Goal: Information Seeking & Learning: Learn about a topic

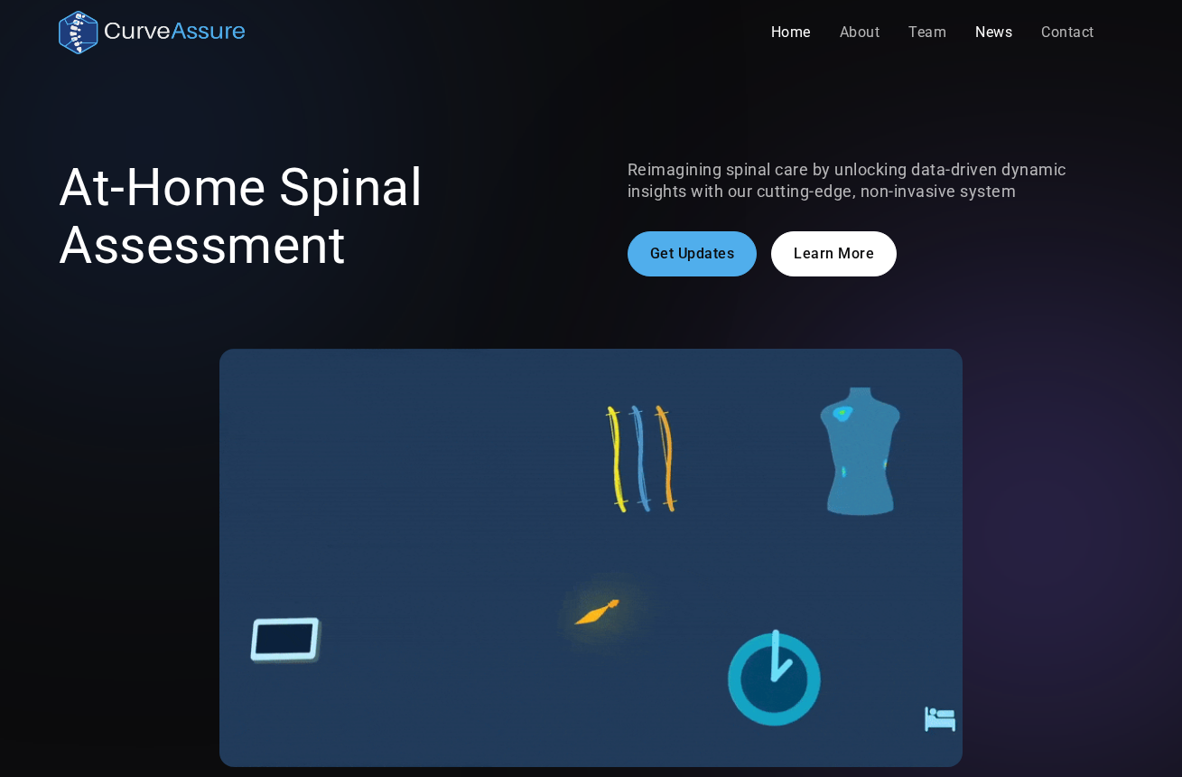
click at [997, 31] on link "News" at bounding box center [994, 32] width 66 height 36
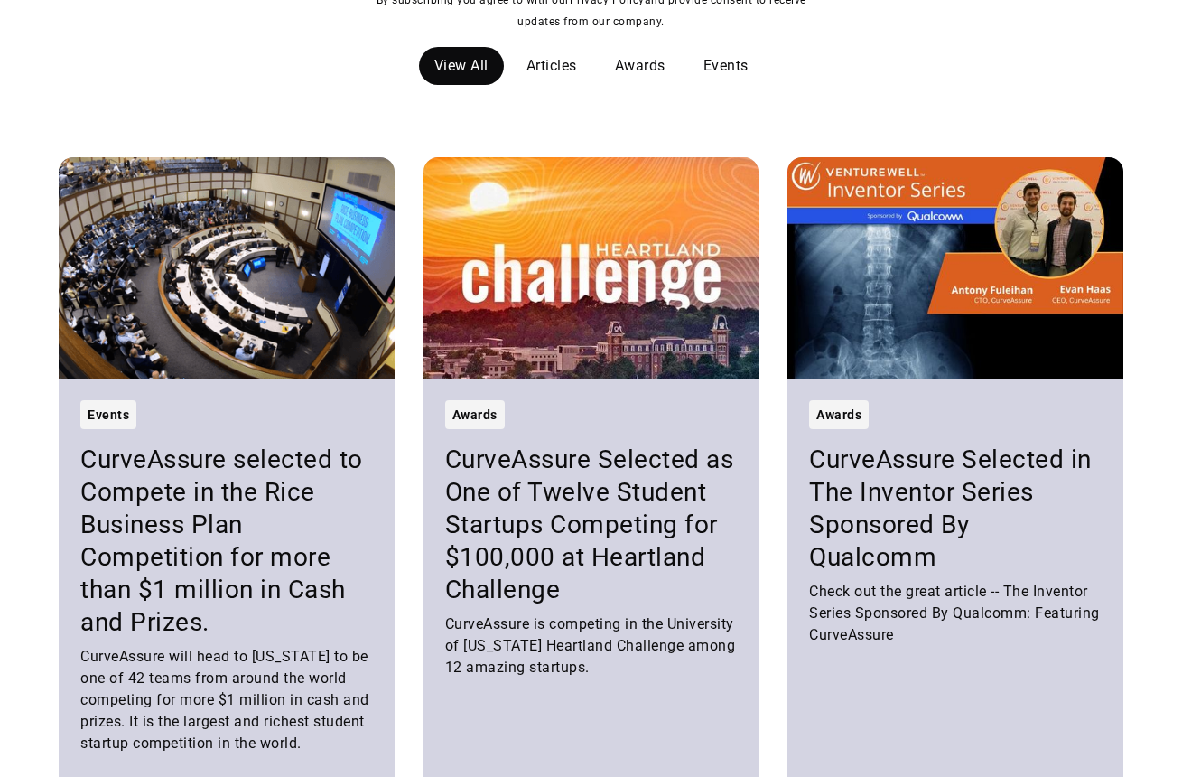
scroll to position [567, 0]
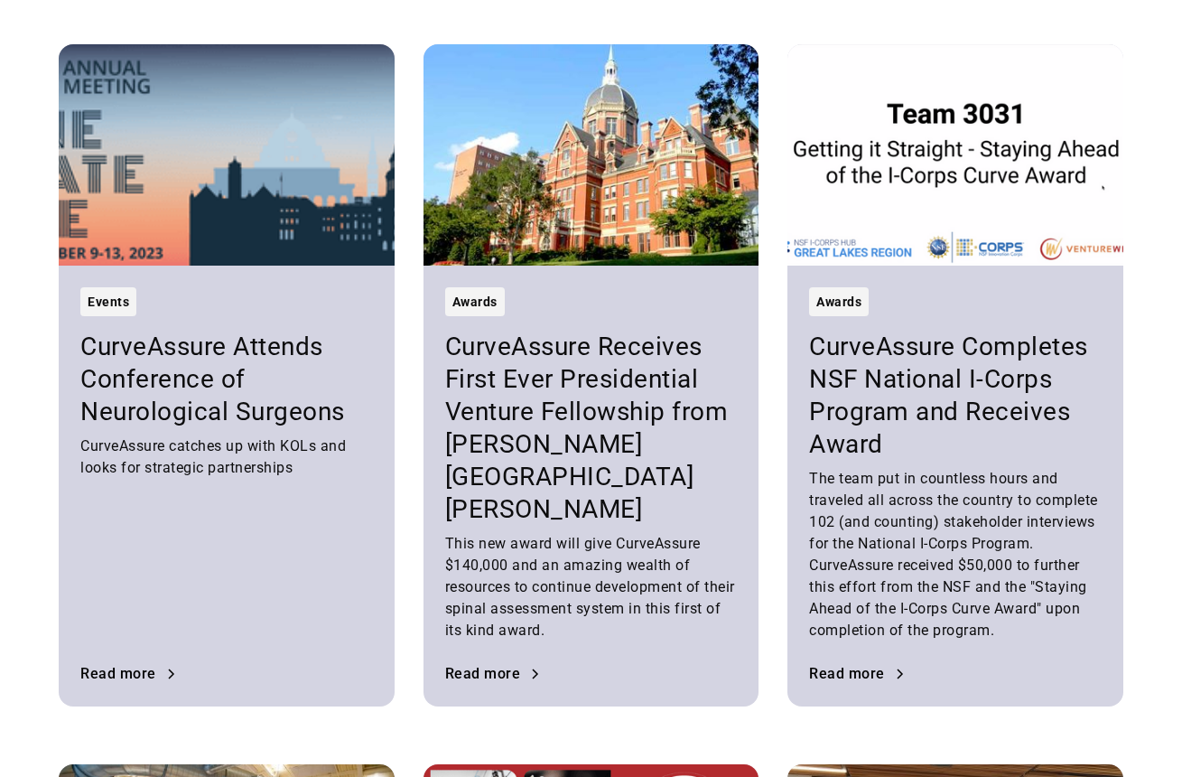
scroll to position [1943, 0]
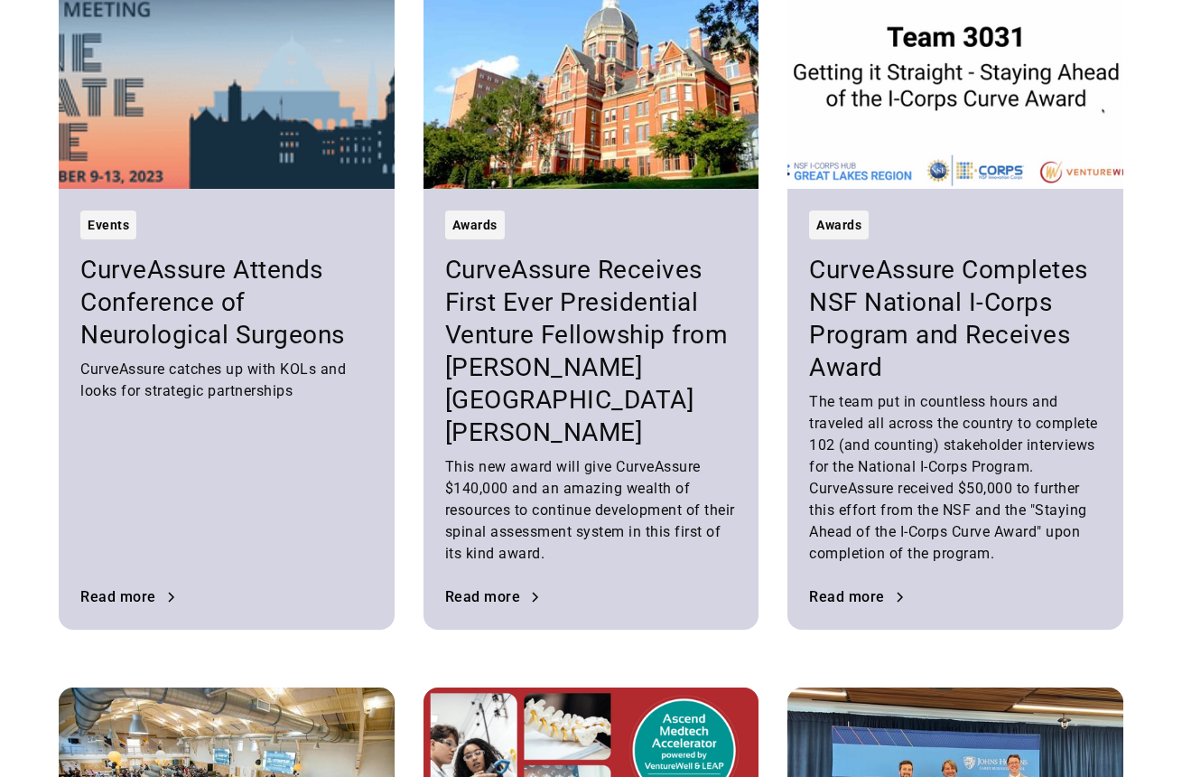
click at [558, 343] on h3 "CurveAssure Receives First Ever Presidential Venture Fellowship from [PERSON_NA…" at bounding box center [591, 351] width 292 height 195
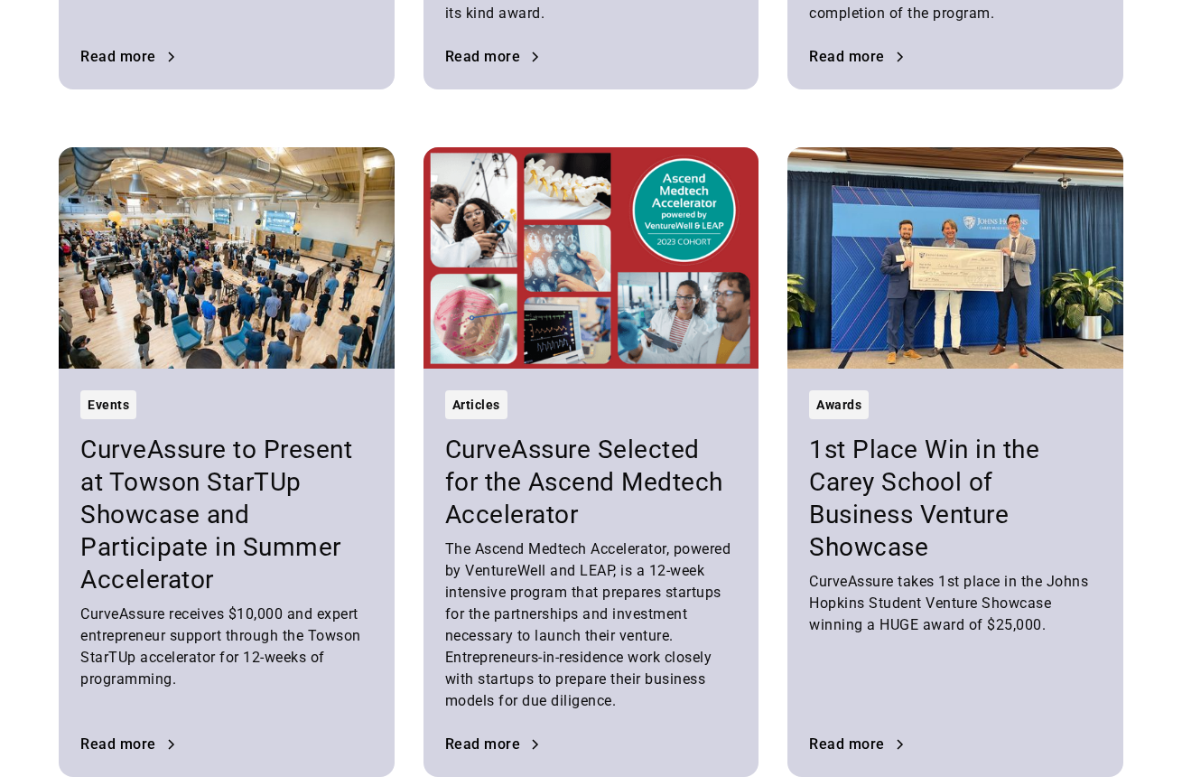
scroll to position [2682, 0]
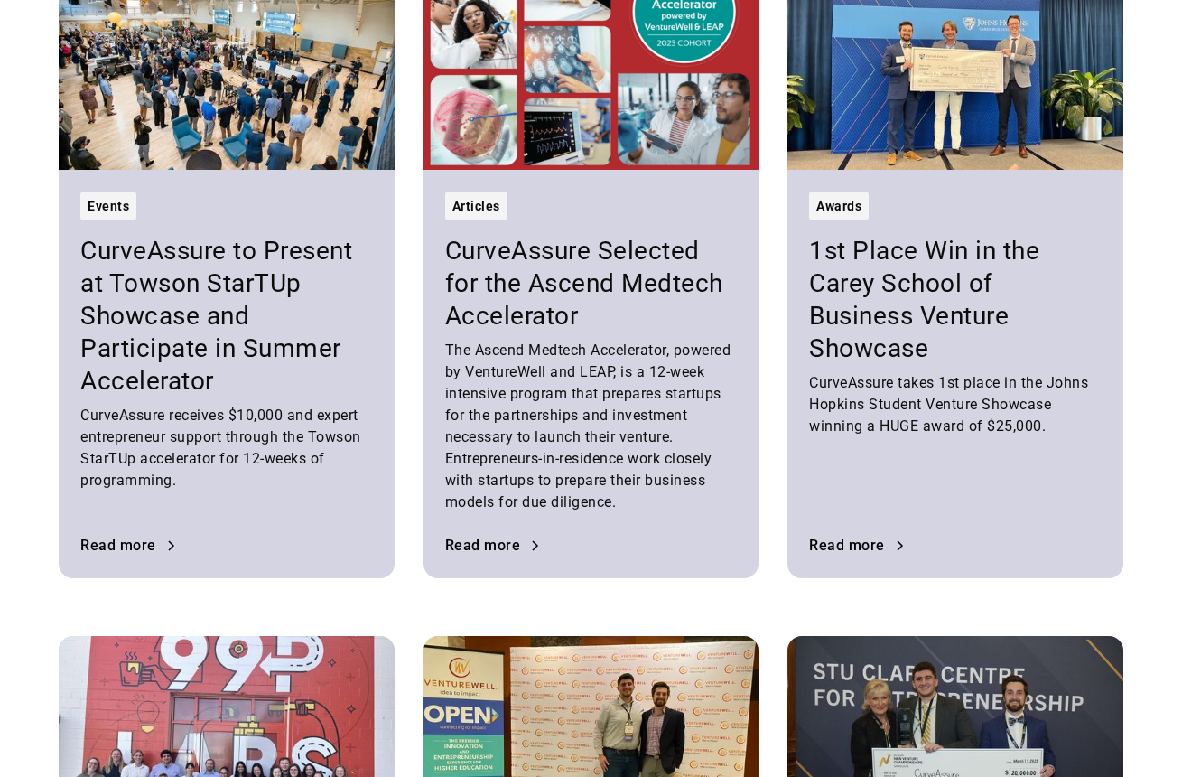
click at [919, 409] on div "CurveAssure takes 1st place in the Johns Hopkins Student Venture Showcase winni…" at bounding box center [955, 404] width 292 height 65
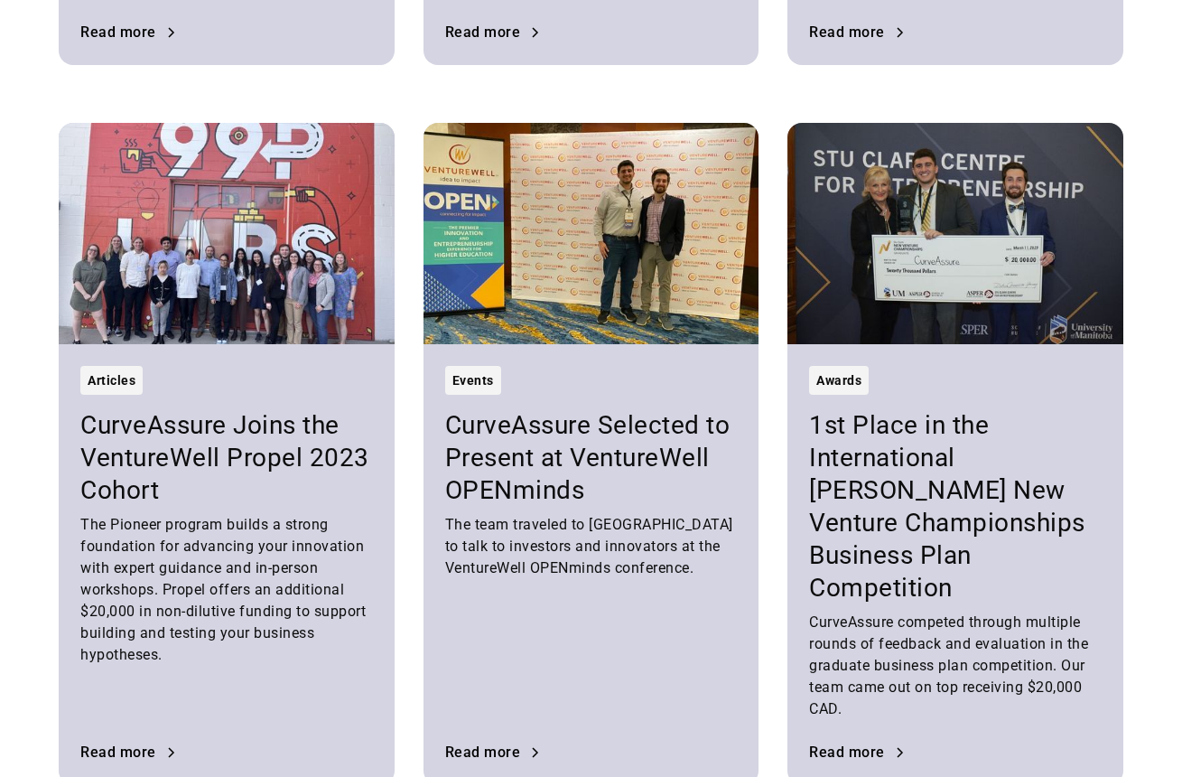
scroll to position [3271, 0]
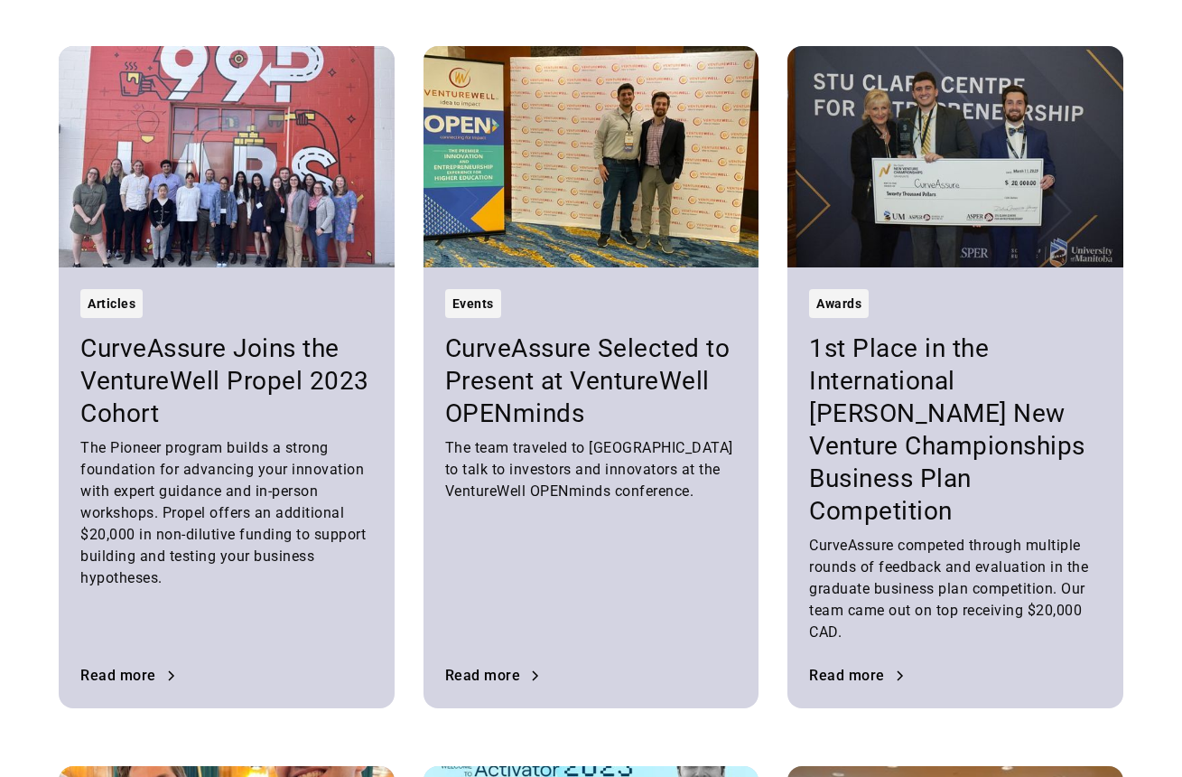
click at [850, 498] on h3 "1st Place in the International [PERSON_NAME] New Venture Championships Business…" at bounding box center [955, 429] width 292 height 195
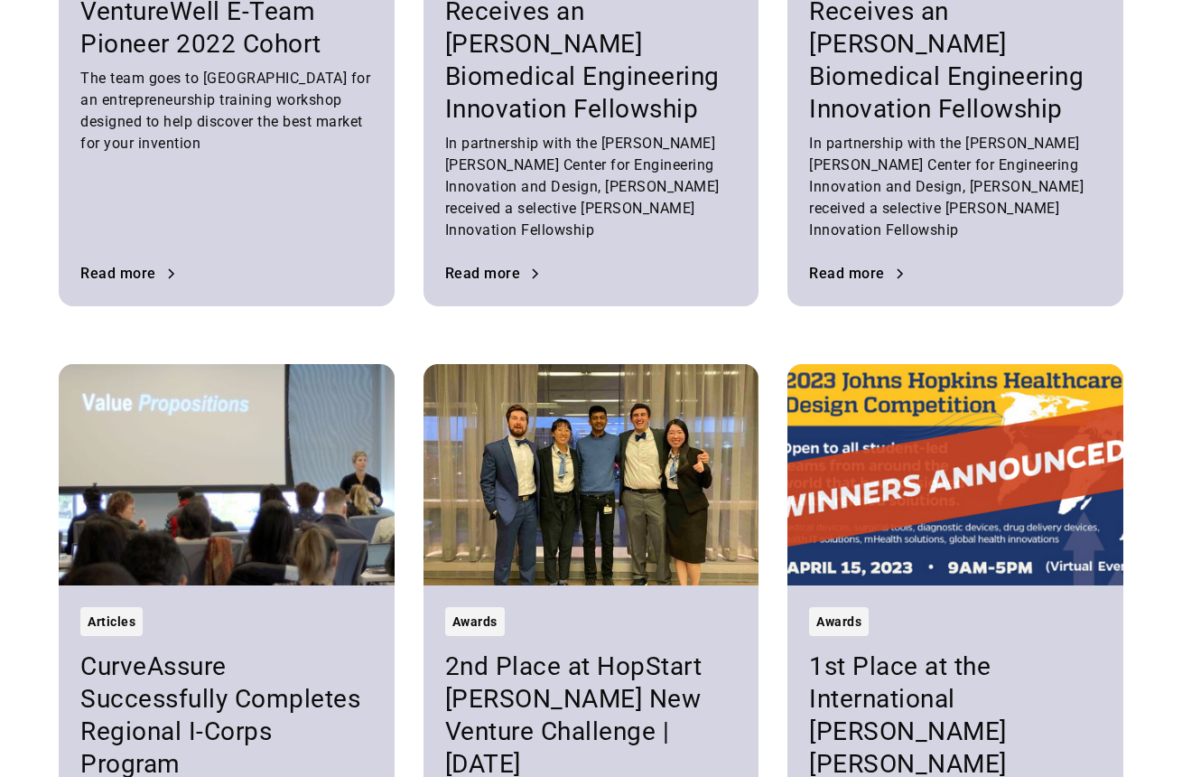
scroll to position [6088, 0]
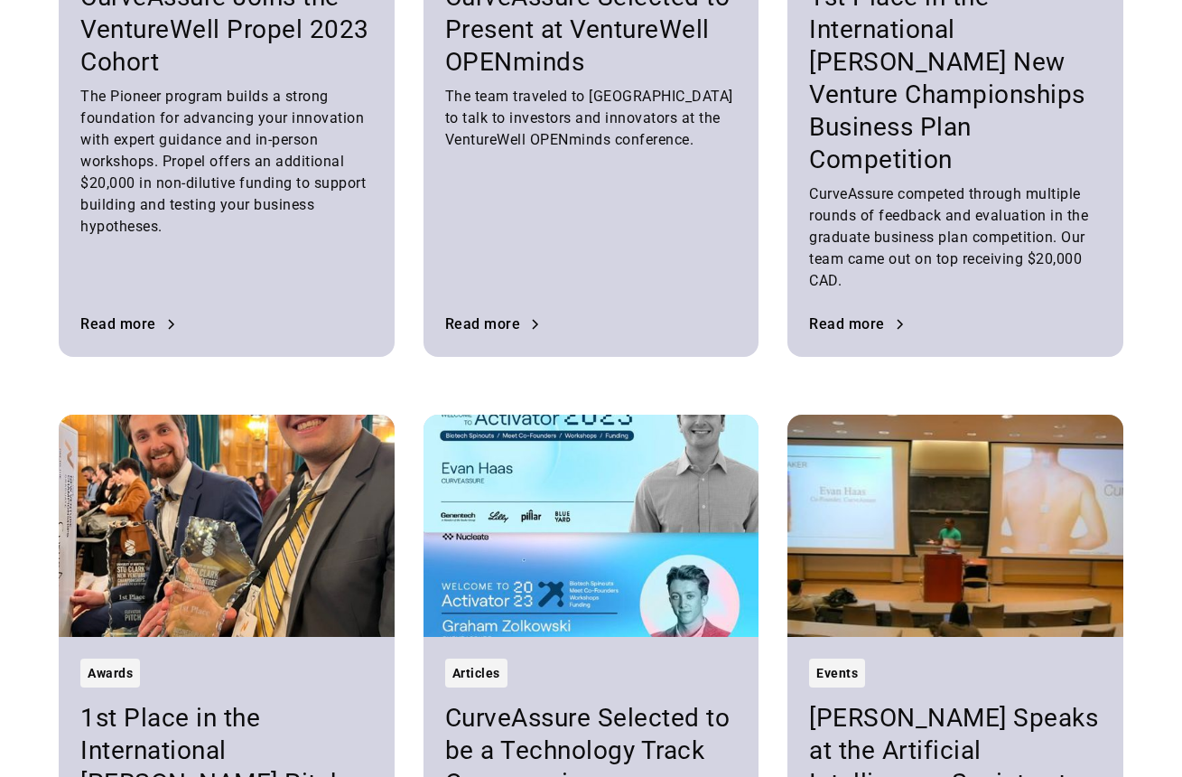
scroll to position [3302, 0]
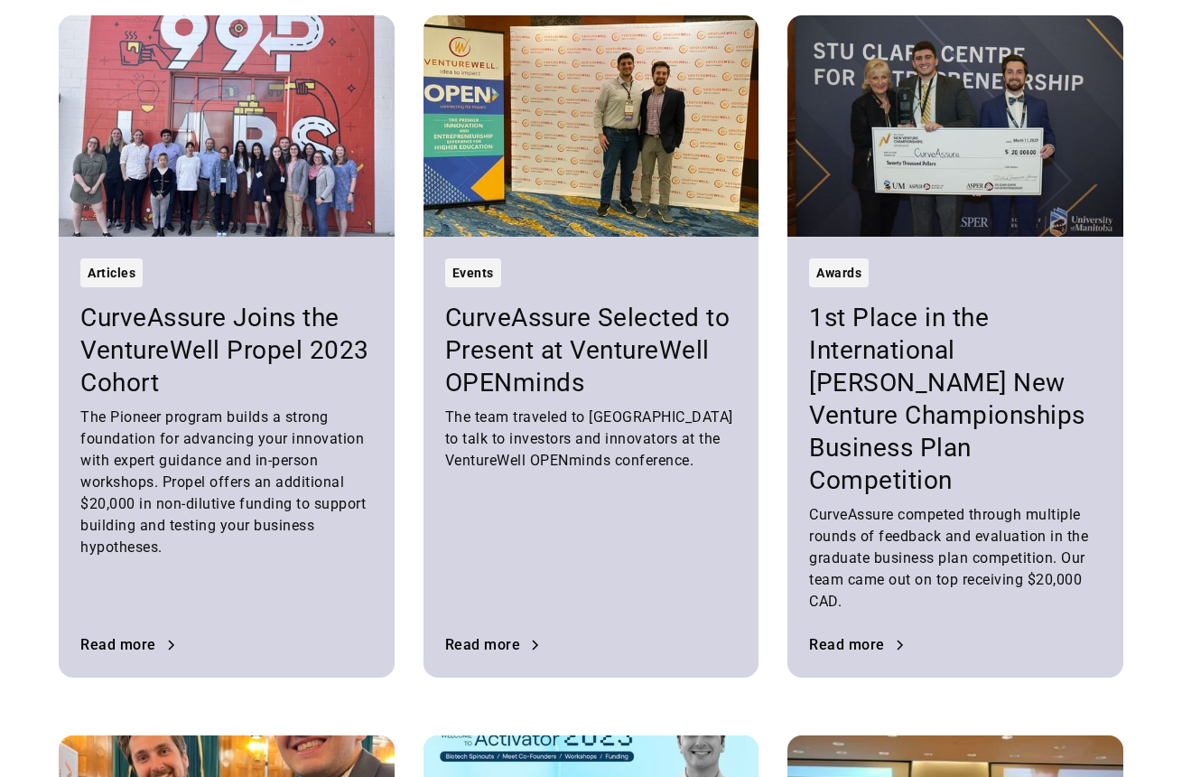
click at [893, 476] on h3 "1st Place in the International [PERSON_NAME] New Venture Championships Business…" at bounding box center [955, 399] width 292 height 195
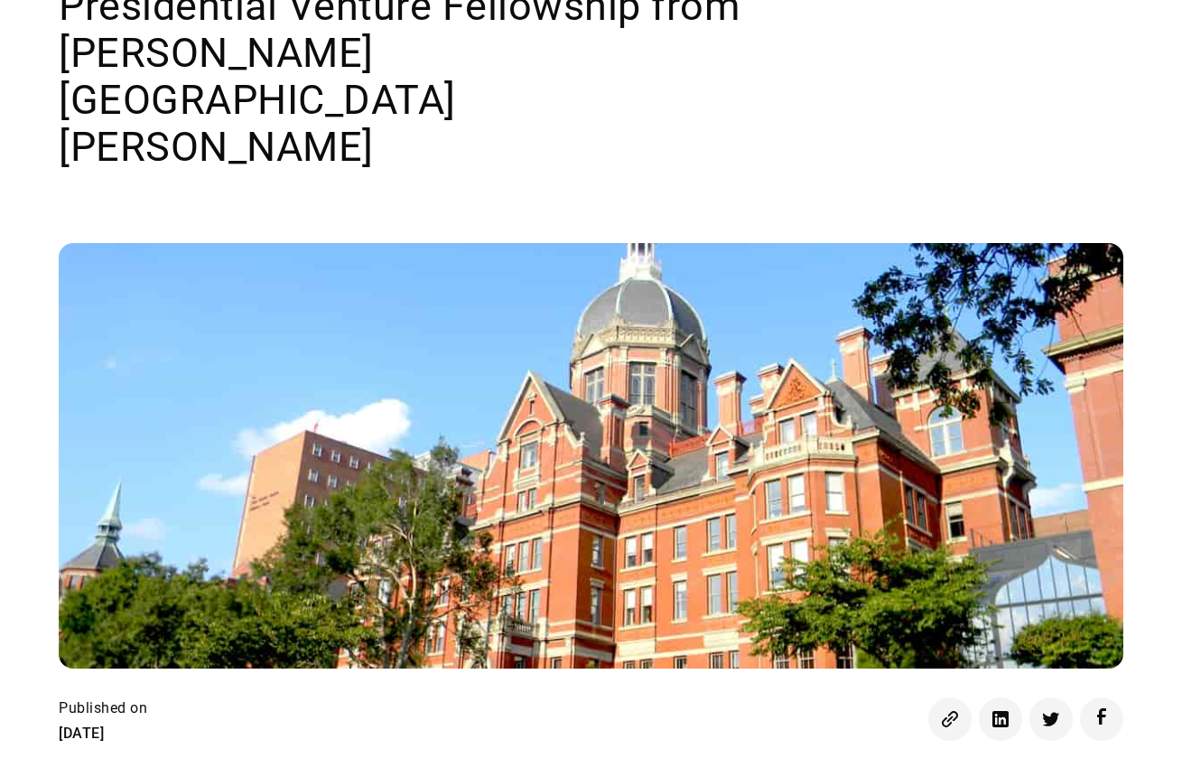
scroll to position [730, 0]
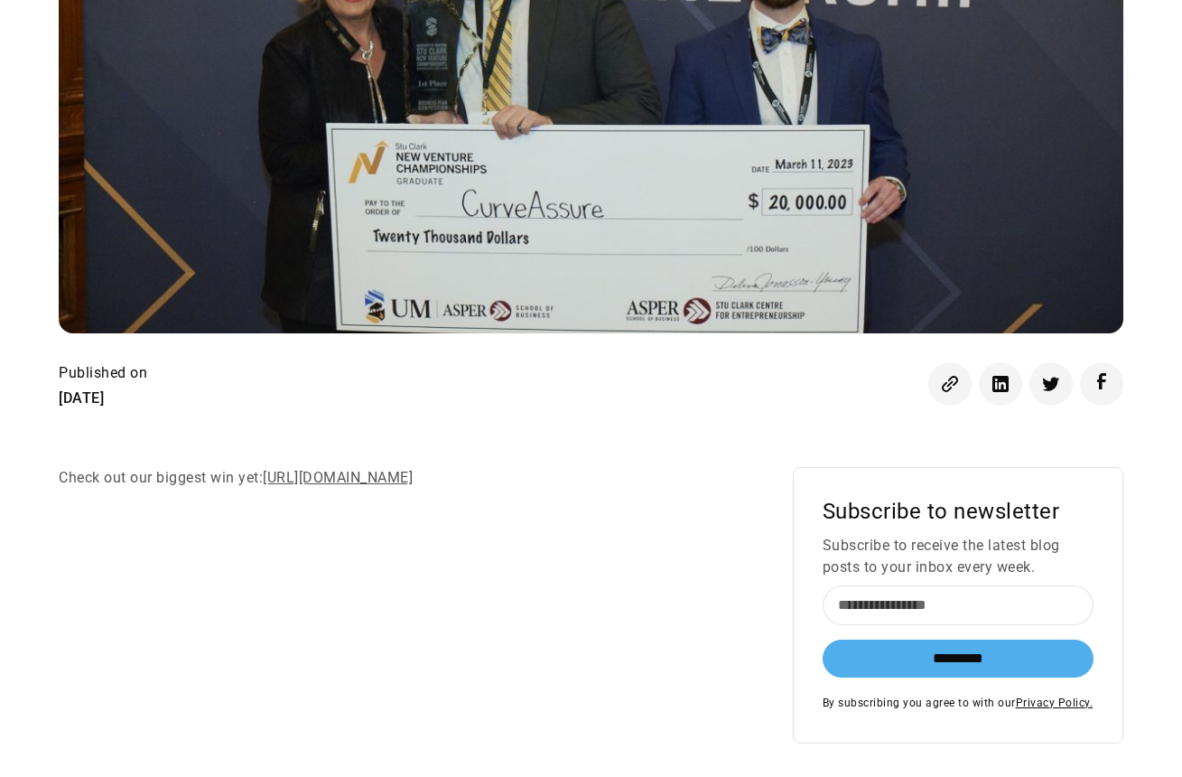
scroll to position [800, 0]
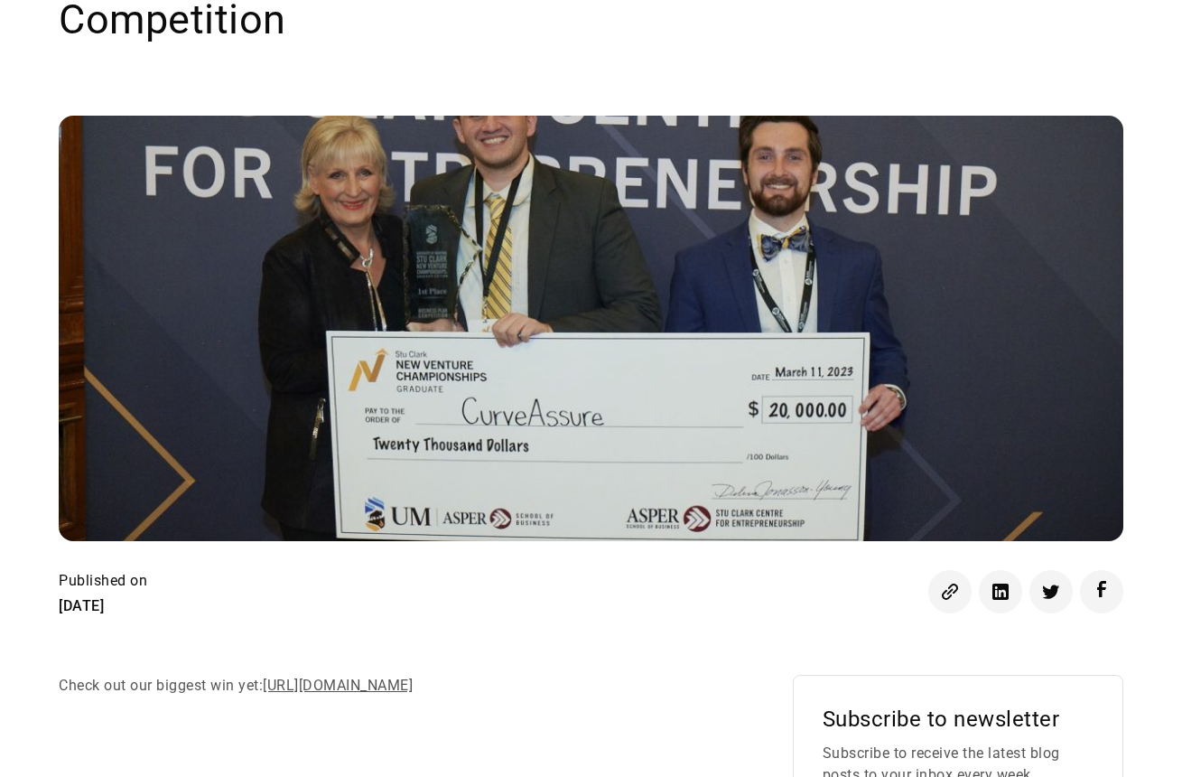
scroll to position [541, 0]
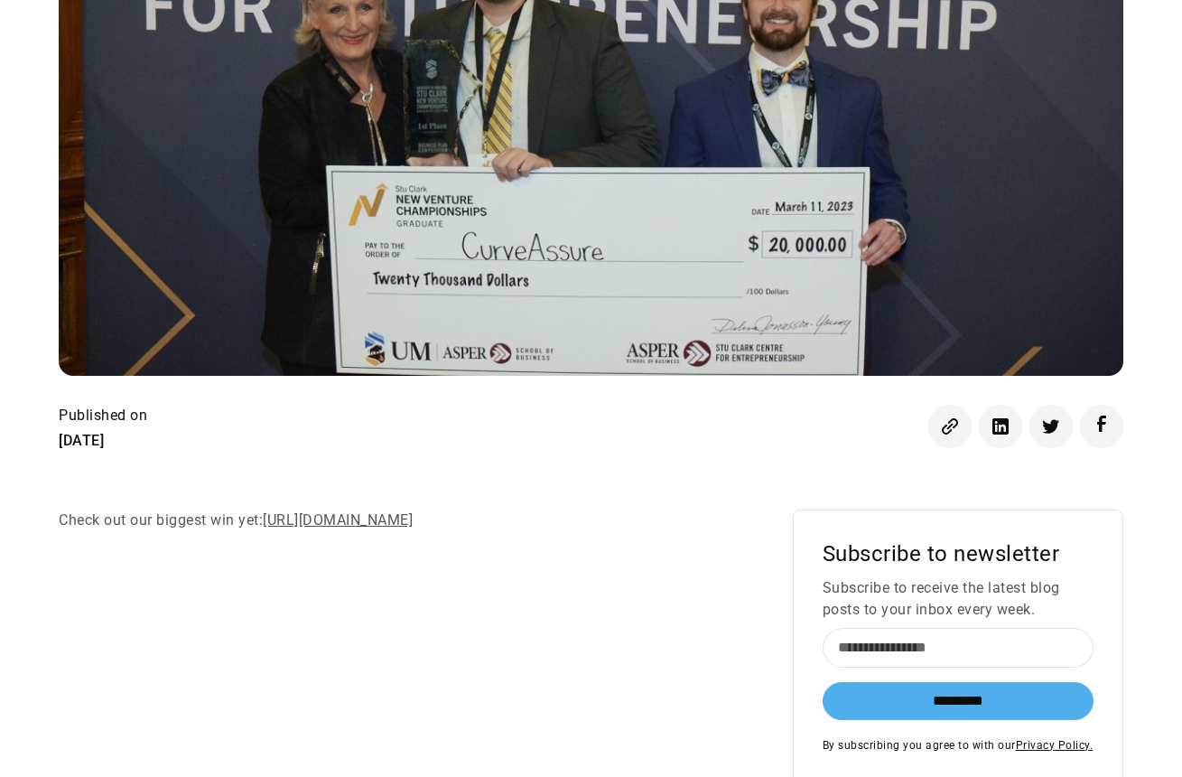
click at [466, 576] on div "Check out our biggest win yet: [URL][DOMAIN_NAME] Subscribe to newsletter Subsc…" at bounding box center [591, 647] width 1064 height 276
click at [413, 511] on link "[URL][DOMAIN_NAME]" at bounding box center [338, 519] width 150 height 17
